Goal: Task Accomplishment & Management: Manage account settings

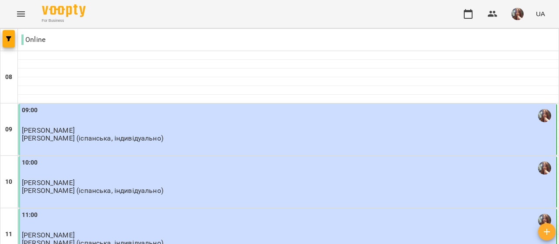
scroll to position [607, 0]
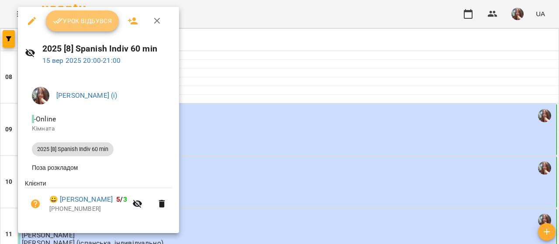
click at [84, 13] on button "Урок відбувся" at bounding box center [82, 20] width 73 height 21
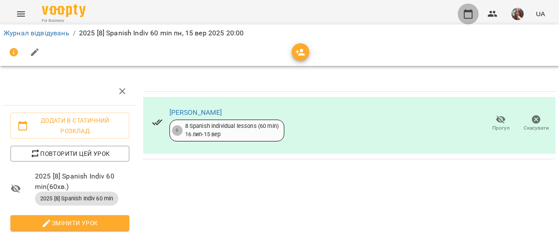
click at [468, 12] on icon "button" at bounding box center [468, 14] width 9 height 10
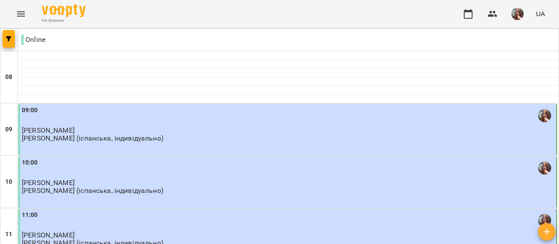
scroll to position [607, 0]
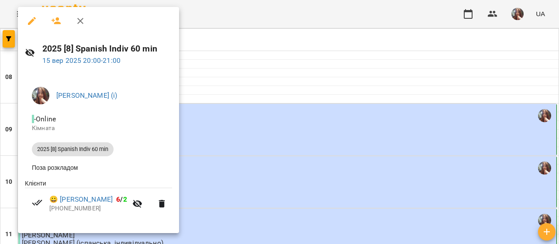
click at [206, 107] on div at bounding box center [279, 122] width 559 height 244
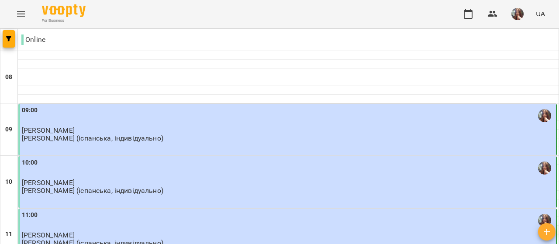
scroll to position [520, 0]
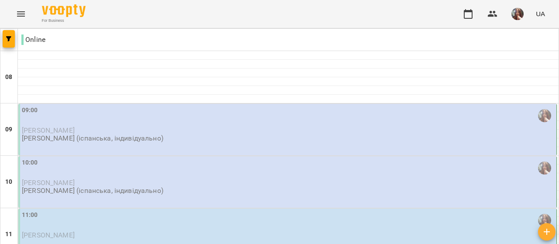
scroll to position [87, 0]
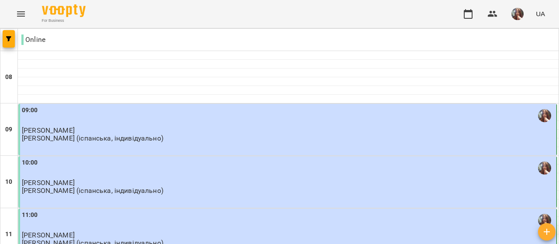
scroll to position [651, 0]
click at [519, 13] on img "button" at bounding box center [517, 14] width 12 height 12
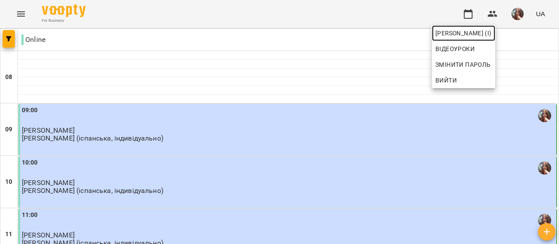
click at [489, 32] on span "[PERSON_NAME] (і)" at bounding box center [463, 33] width 56 height 10
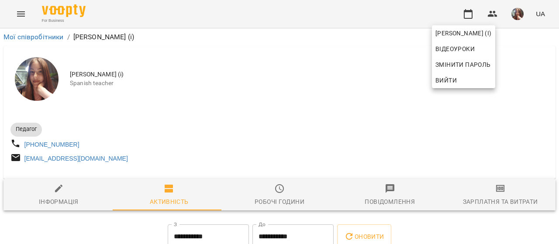
click at [320, 92] on div at bounding box center [279, 122] width 559 height 244
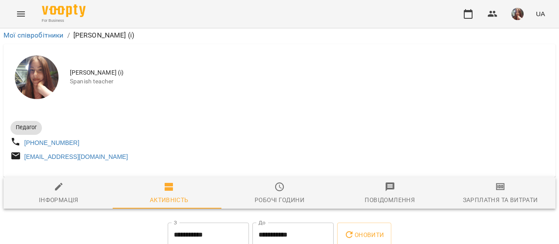
scroll to position [218, 0]
click at [468, 13] on icon "button" at bounding box center [468, 14] width 10 height 10
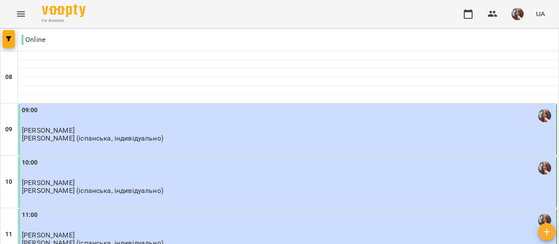
scroll to position [607, 0]
